Goal: Information Seeking & Learning: Learn about a topic

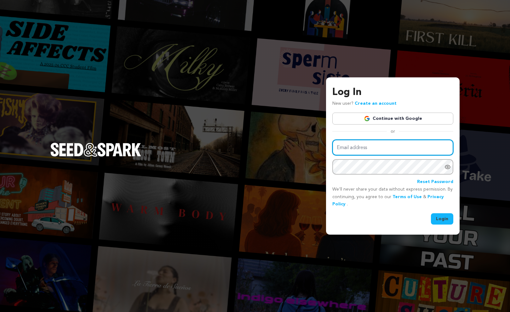
click at [367, 146] on input "Email address" at bounding box center [392, 148] width 121 height 16
type input "ashlynparkersmith@gmail.com"
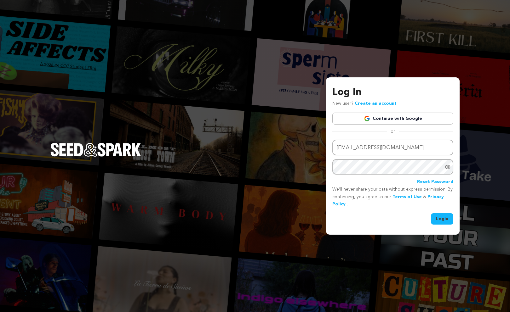
click at [445, 220] on button "Login" at bounding box center [442, 219] width 22 height 11
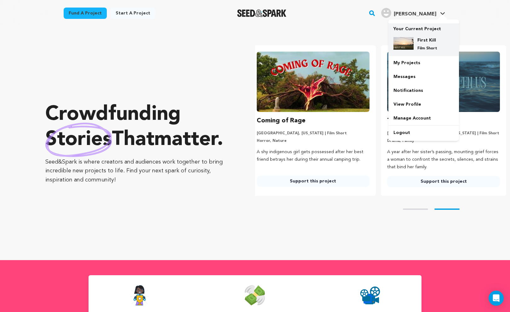
scroll to position [0, 135]
click at [422, 40] on h4 "First Kill" at bounding box center [428, 40] width 23 height 6
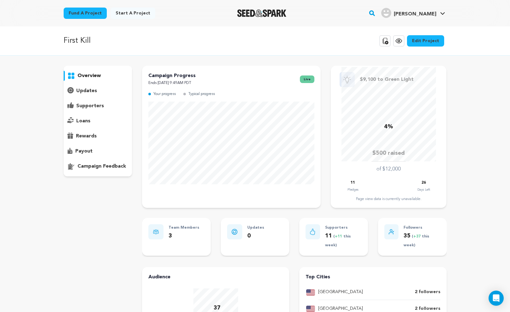
click at [110, 109] on div "supporters" at bounding box center [98, 106] width 69 height 10
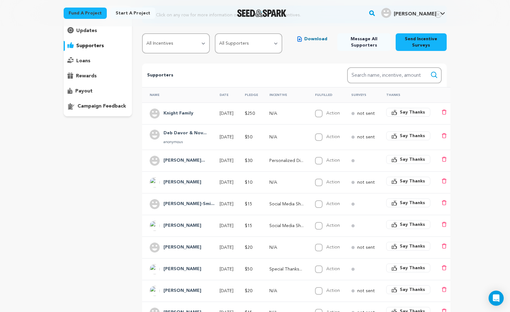
scroll to position [62, 0]
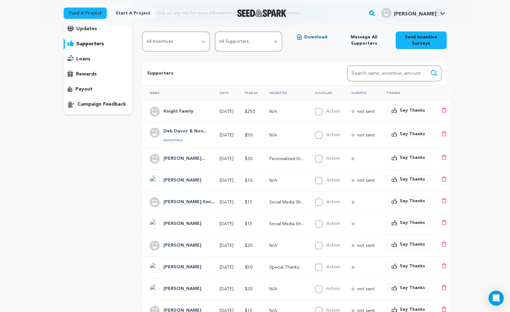
click at [190, 132] on h4 "Deb Davor & Nov..." at bounding box center [184, 132] width 43 height 8
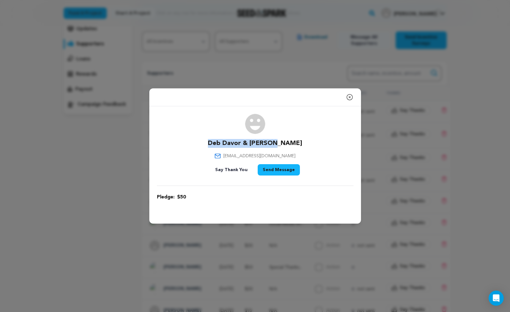
drag, startPoint x: 220, startPoint y: 142, endPoint x: 291, endPoint y: 142, distance: 70.6
click at [291, 142] on div "Deb Davor & Novosel debncoo@gmail.com Say Thank You Send Message" at bounding box center [255, 146] width 197 height 64
copy p "Deb Davor & Novosel"
click at [77, 194] on div "Close modal Deb Davor & Novosel debncoo@gmail.com $50" at bounding box center [255, 156] width 510 height 312
click at [347, 98] on icon "button" at bounding box center [350, 98] width 8 height 8
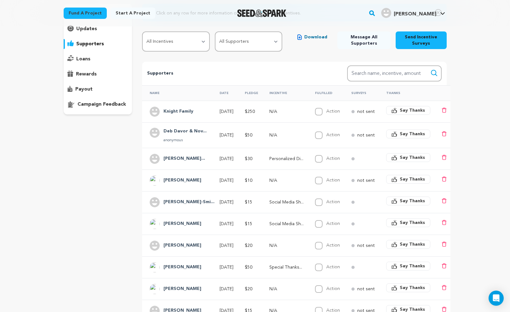
drag, startPoint x: 193, startPoint y: 111, endPoint x: 163, endPoint y: 112, distance: 29.9
click at [163, 112] on div "Knight Family" at bounding box center [178, 112] width 37 height 10
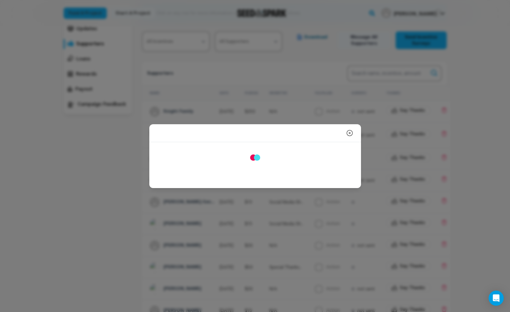
copy h4 "Knight Family"
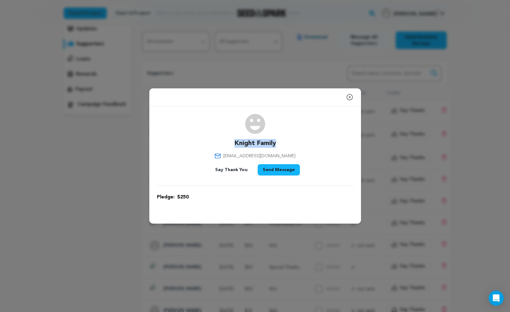
drag, startPoint x: 276, startPoint y: 142, endPoint x: 228, endPoint y: 143, distance: 47.9
click at [228, 143] on div "Knight Family elizabethfknight@gmail.com Say Thank You Send Message" at bounding box center [255, 146] width 197 height 64
copy p "Knight Family"
click at [352, 99] on icon "button" at bounding box center [350, 98] width 8 height 8
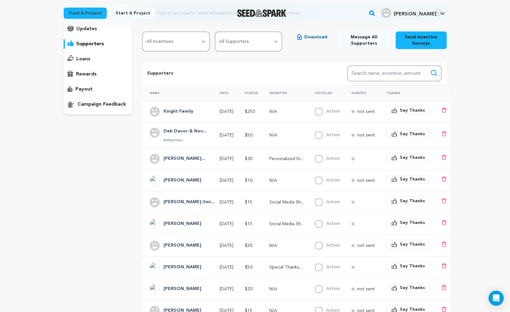
click at [187, 158] on h4 "Alexus Southwor..." at bounding box center [184, 159] width 42 height 8
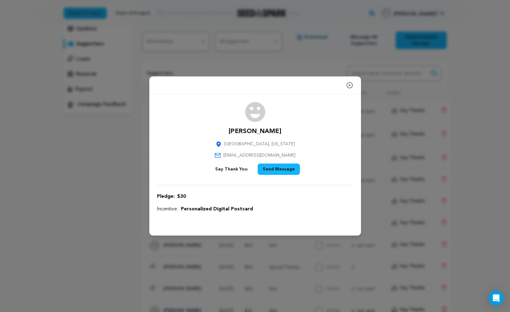
click at [243, 132] on p "Alexus Southworth" at bounding box center [255, 131] width 53 height 9
copy div "Alexus Southworth"
click at [350, 85] on icon "button" at bounding box center [350, 86] width 6 height 6
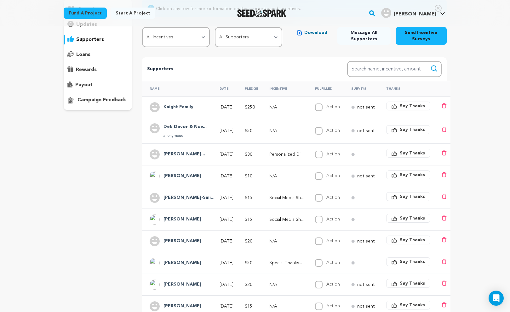
scroll to position [0, 0]
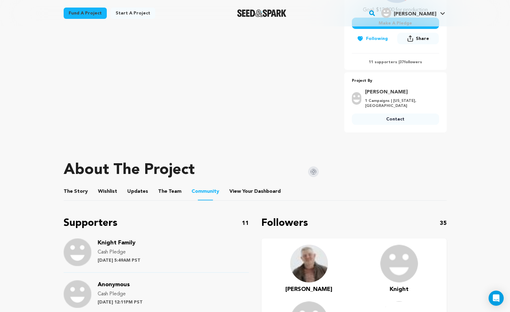
scroll to position [210, 0]
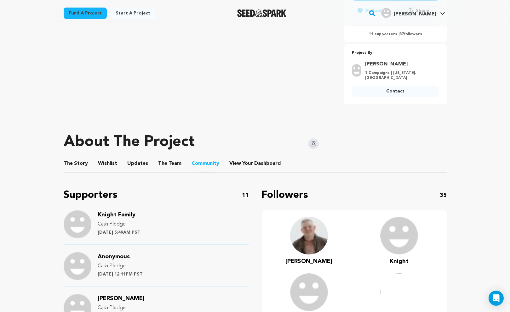
click at [78, 163] on button "The Story" at bounding box center [75, 164] width 15 height 15
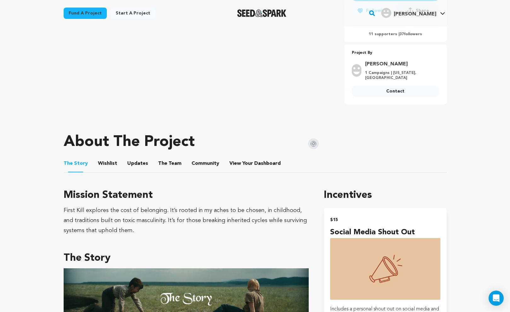
click at [101, 164] on button "Wishlist" at bounding box center [107, 164] width 15 height 15
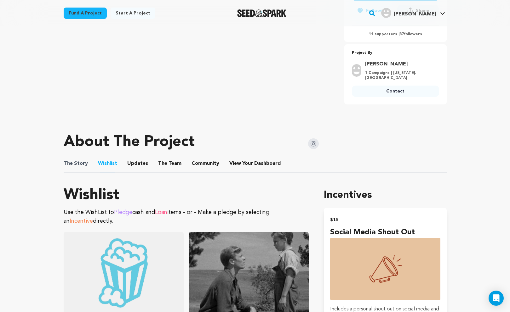
click at [67, 164] on span "The" at bounding box center [68, 164] width 9 height 8
